Goal: Task Accomplishment & Management: Complete application form

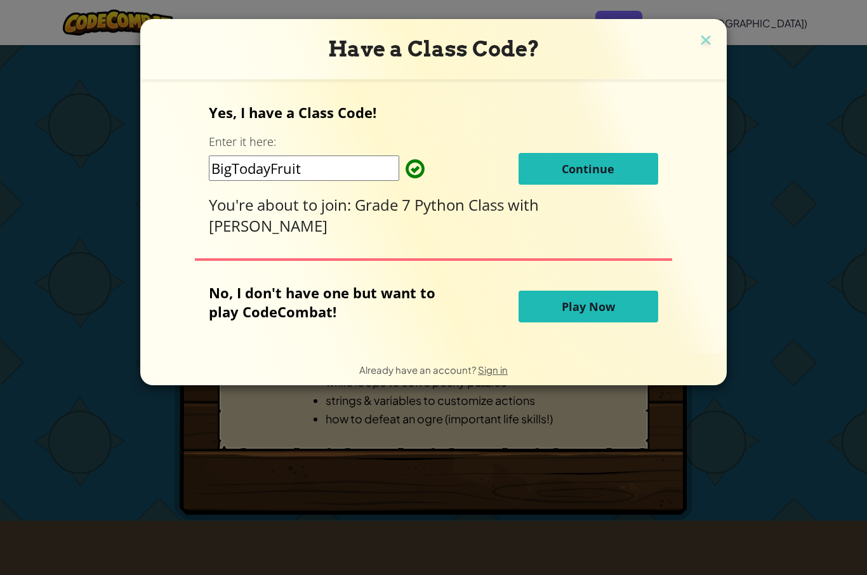
click at [606, 170] on span "Continue" at bounding box center [588, 168] width 53 height 15
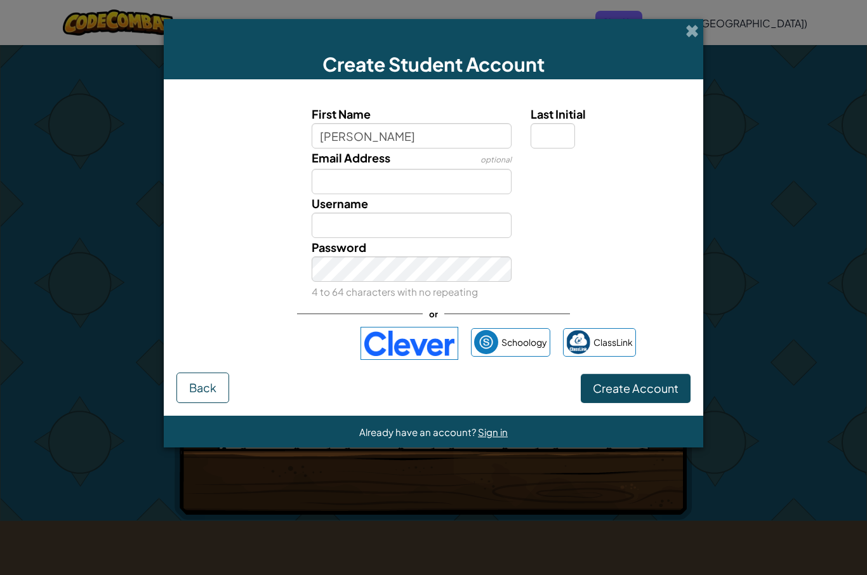
type input "Isabella prieto-Bueno"
click at [548, 138] on input "Last Initial" at bounding box center [553, 135] width 44 height 25
type input "P"
type input "B"
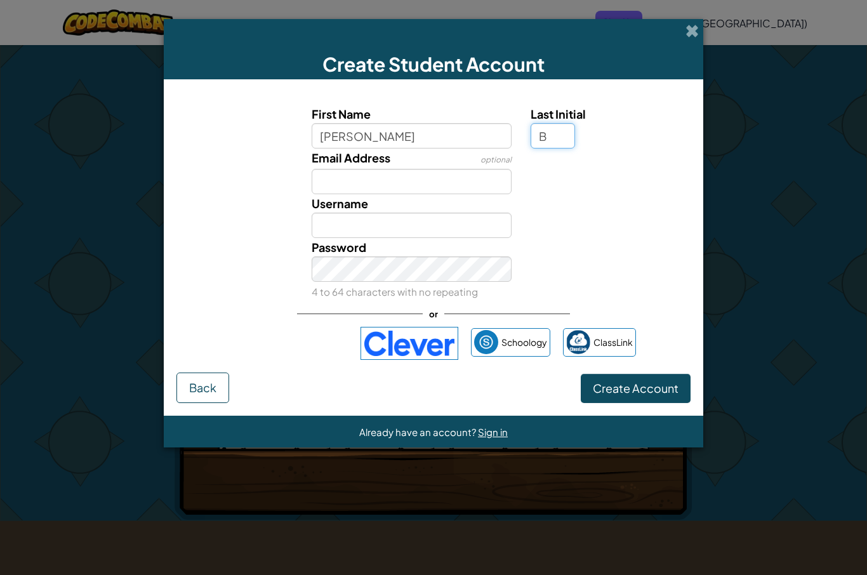
type input "B"
click at [418, 187] on input "Email Address" at bounding box center [412, 181] width 201 height 25
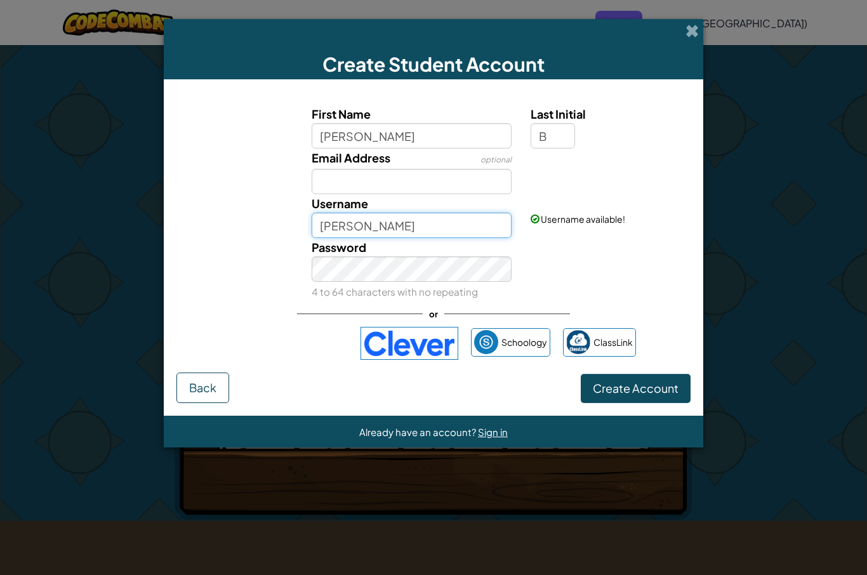
click at [461, 235] on input "Isabella prieto-BuenoB" at bounding box center [412, 225] width 201 height 25
type input "I"
click at [487, 230] on input "Peanut-Butter❤️" at bounding box center [412, 225] width 201 height 25
click at [396, 225] on input "Peanut-Butter❤️" at bounding box center [412, 225] width 201 height 25
type input "Peanut-ButterIPB❤️"
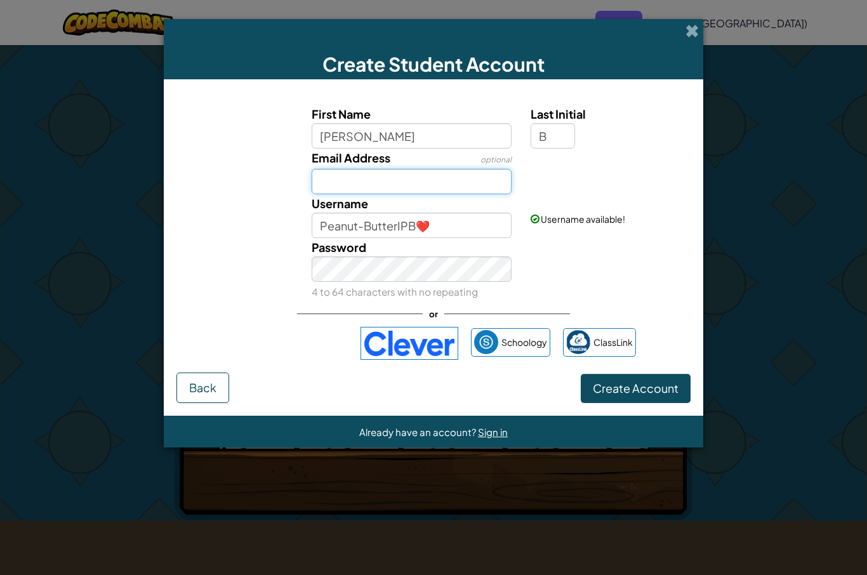
click at [468, 190] on input "Email Address" at bounding box center [412, 181] width 201 height 25
type input "i.prieto-bueno@aisghana.org"
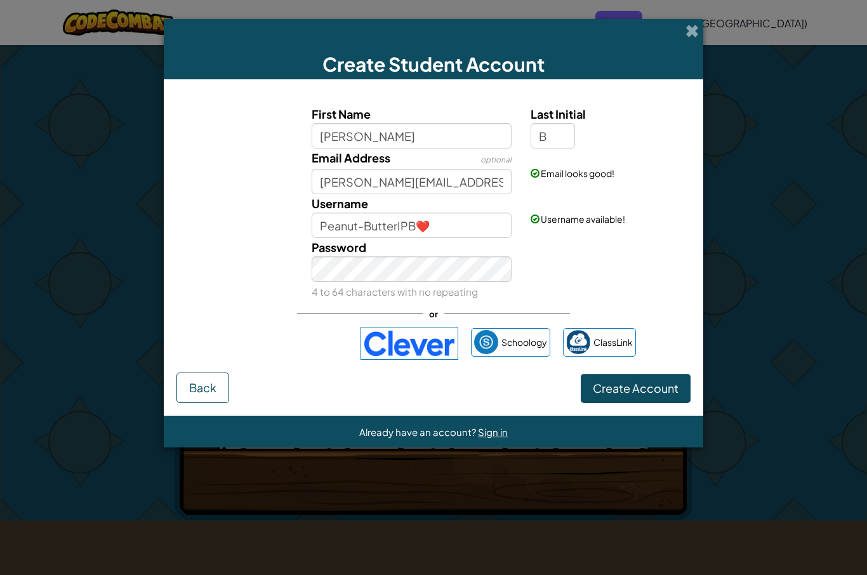
click at [650, 395] on span "Create Account" at bounding box center [636, 388] width 86 height 15
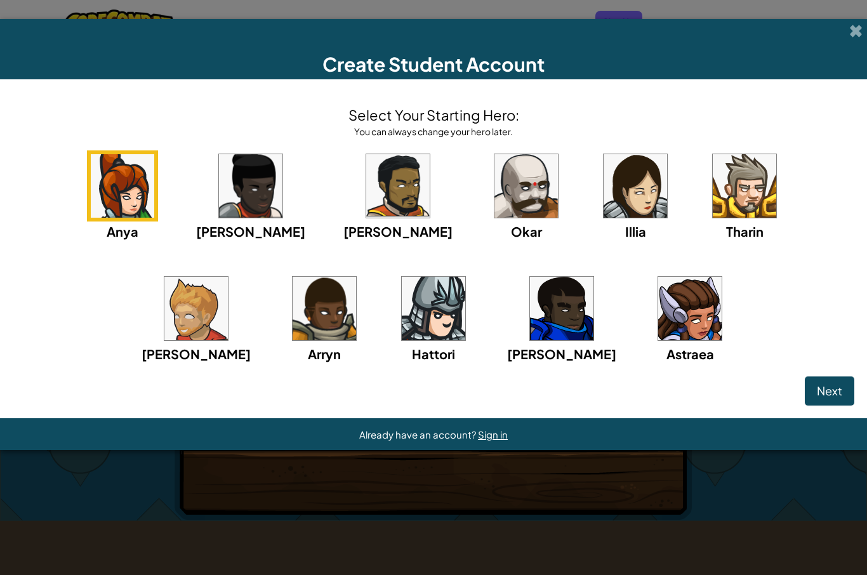
click at [658, 334] on img at bounding box center [689, 308] width 63 height 63
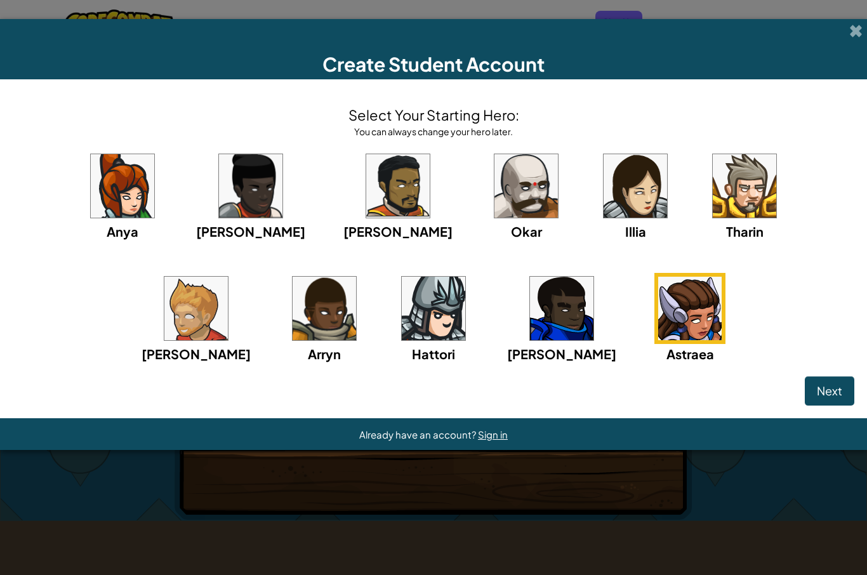
click at [823, 388] on span "Next" at bounding box center [829, 390] width 25 height 15
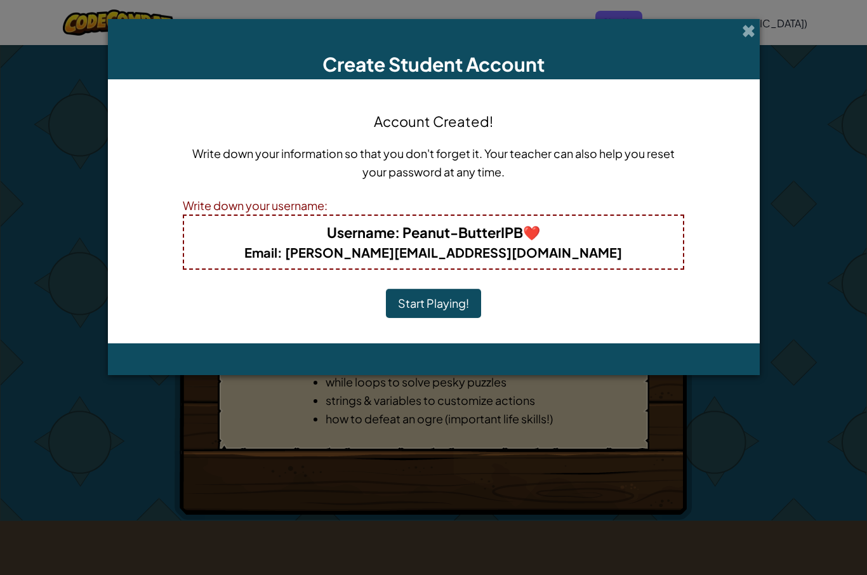
click at [451, 305] on button "Start Playing!" at bounding box center [433, 303] width 95 height 29
